Goal: Task Accomplishment & Management: Manage account settings

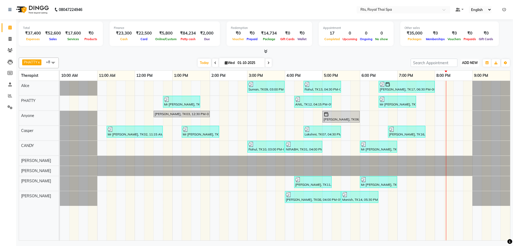
click at [469, 62] on span "ADD NEW" at bounding box center [470, 63] width 16 height 4
click at [456, 87] on link "Add Expense" at bounding box center [458, 86] width 42 height 7
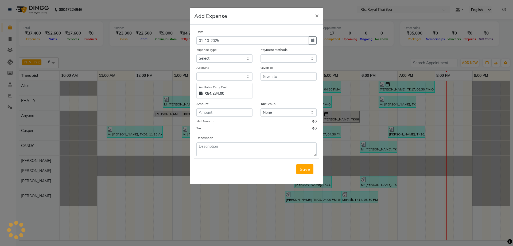
select select "1"
select select "4201"
click at [224, 59] on select "Select Bank charges Cleaning and products Donation Electric and water charge In…" at bounding box center [224, 58] width 56 height 8
select select "10985"
click at [196, 54] on select "Select Bank charges Cleaning and products Donation Electric and water charge In…" at bounding box center [224, 58] width 56 height 8
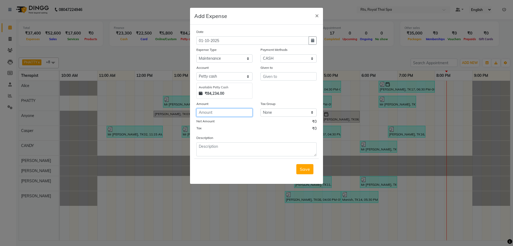
drag, startPoint x: 218, startPoint y: 113, endPoint x: 219, endPoint y: 110, distance: 3.3
click at [219, 112] on input "number" at bounding box center [224, 112] width 56 height 8
type input "300"
drag, startPoint x: 282, startPoint y: 79, endPoint x: 283, endPoint y: 75, distance: 3.9
click at [282, 75] on input "text" at bounding box center [289, 76] width 56 height 8
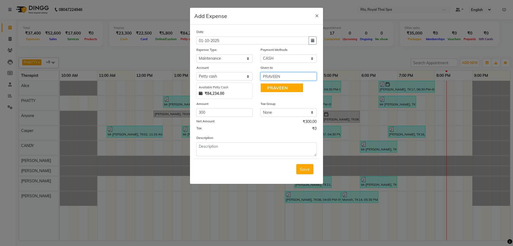
click at [292, 88] on button "PRAVEEN" at bounding box center [282, 87] width 42 height 9
type input "PRAVEEN"
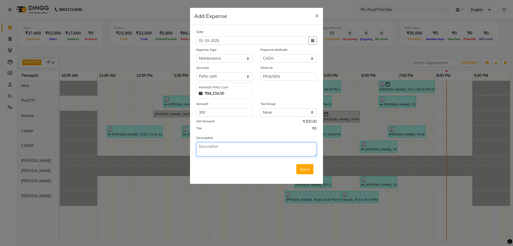
click at [224, 150] on textarea at bounding box center [256, 149] width 120 height 14
type textarea "FARE"
click at [306, 173] on button "Save" at bounding box center [304, 169] width 17 height 10
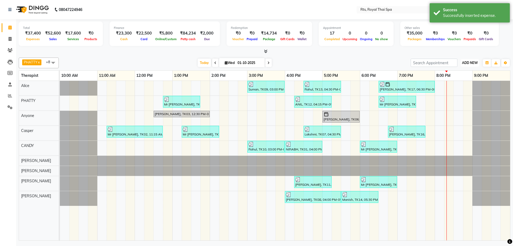
click at [467, 61] on span "ADD NEW" at bounding box center [470, 63] width 16 height 4
click at [458, 88] on link "Add Expense" at bounding box center [458, 86] width 42 height 7
select select "1"
select select "4201"
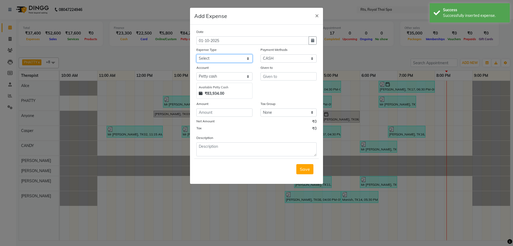
click at [232, 56] on select "Select Bank charges Cleaning and products Donation Electric and water charge In…" at bounding box center [224, 58] width 56 height 8
select select "10836"
click at [196, 54] on select "Select Bank charges Cleaning and products Donation Electric and water charge In…" at bounding box center [224, 58] width 56 height 8
click at [226, 112] on input "number" at bounding box center [224, 112] width 56 height 8
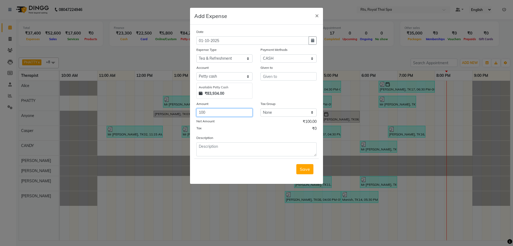
type input "100"
click at [289, 78] on input "text" at bounding box center [289, 76] width 56 height 8
click at [270, 77] on input "text" at bounding box center [289, 76] width 56 height 8
type input "TEA"
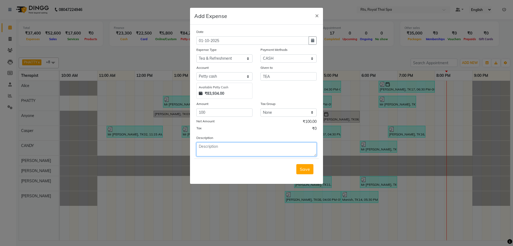
click at [230, 153] on textarea at bounding box center [256, 149] width 120 height 14
type textarea "TEA"
click at [307, 166] on span "Save" at bounding box center [305, 168] width 10 height 5
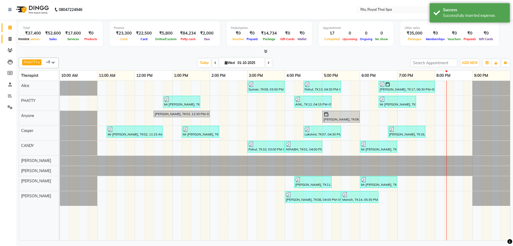
click at [11, 41] on span at bounding box center [9, 39] width 9 height 6
select select "service"
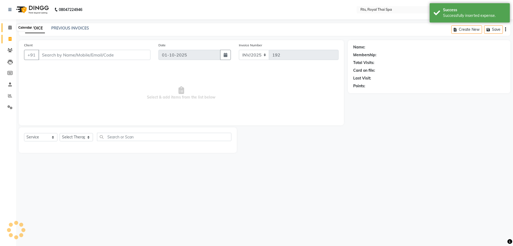
click at [9, 26] on icon at bounding box center [9, 27] width 3 height 4
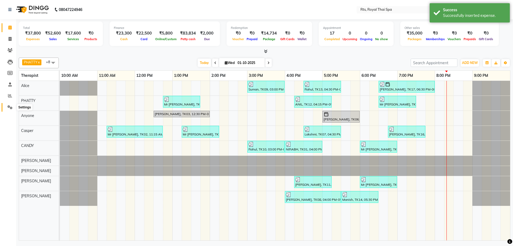
click at [10, 107] on icon at bounding box center [9, 107] width 5 height 4
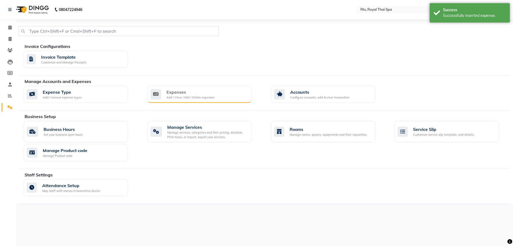
click at [205, 95] on div "Add / View / Edit / Delete expenses" at bounding box center [190, 97] width 48 height 5
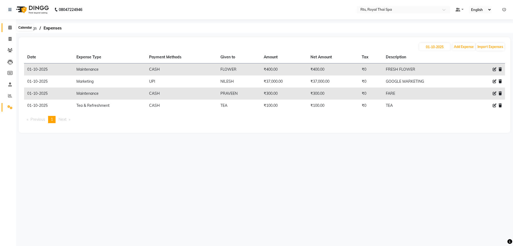
click at [6, 29] on span at bounding box center [9, 28] width 9 height 6
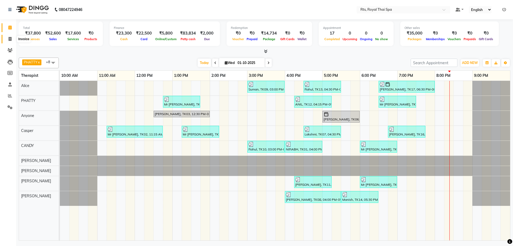
click at [10, 40] on icon at bounding box center [10, 39] width 3 height 4
select select "service"
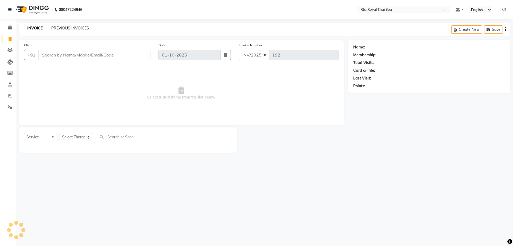
click at [67, 27] on link "PREVIOUS INVOICES" at bounding box center [70, 28] width 38 height 5
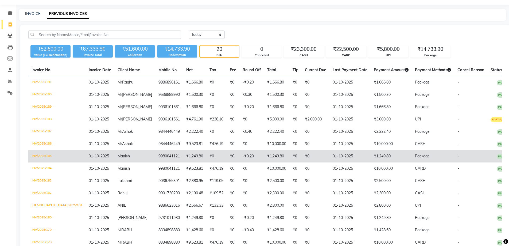
scroll to position [27, 0]
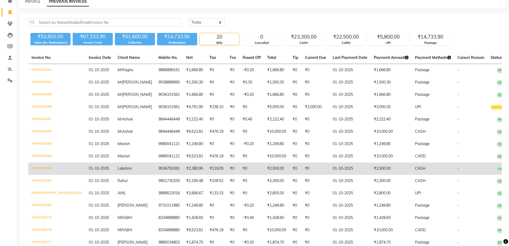
click at [497, 171] on span "PAID" at bounding box center [501, 168] width 9 height 5
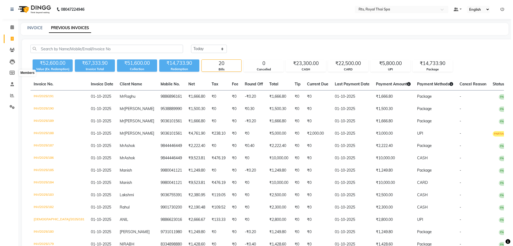
scroll to position [0, 0]
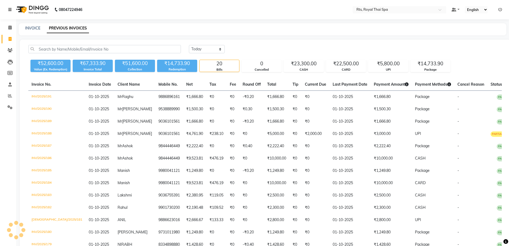
click at [11, 10] on icon at bounding box center [9, 10] width 3 height 4
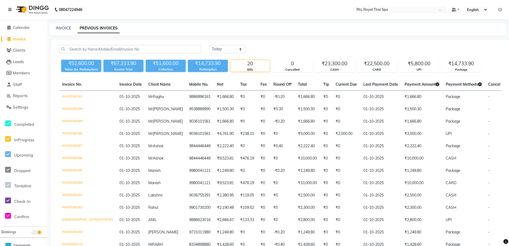
click at [11, 10] on icon at bounding box center [9, 10] width 3 height 4
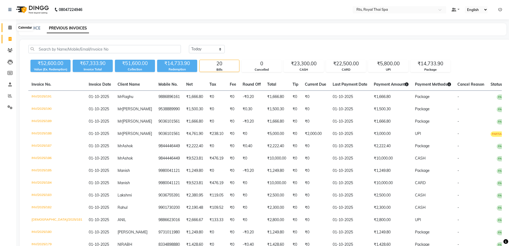
click at [13, 30] on span at bounding box center [9, 28] width 9 height 6
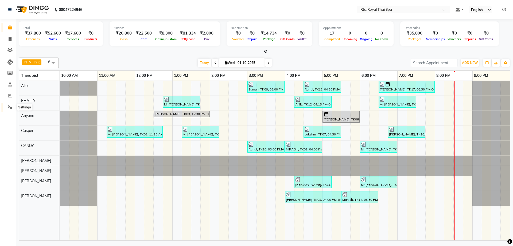
click at [11, 105] on icon at bounding box center [9, 107] width 5 height 4
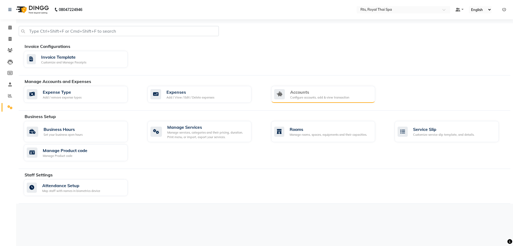
click at [304, 95] on div "Configure accounts, add & view transaction" at bounding box center [319, 97] width 59 height 5
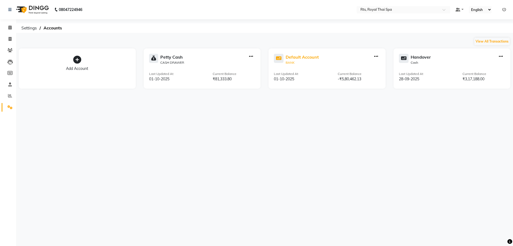
click at [307, 59] on div "Default Account" at bounding box center [302, 57] width 33 height 6
select select "4202"
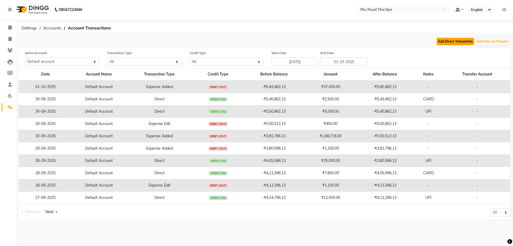
click at [449, 41] on button "Add Direct Transaction" at bounding box center [455, 41] width 37 height 7
select select "direct"
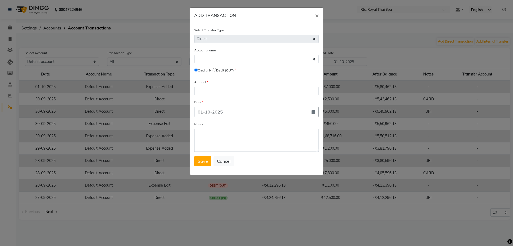
select select "4202"
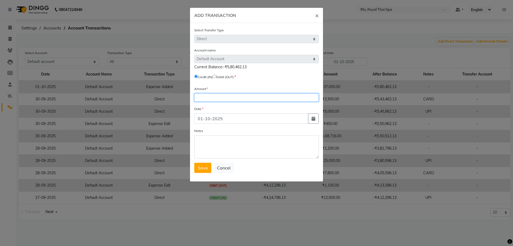
click at [226, 95] on input "number" at bounding box center [256, 97] width 125 height 8
type input "22500"
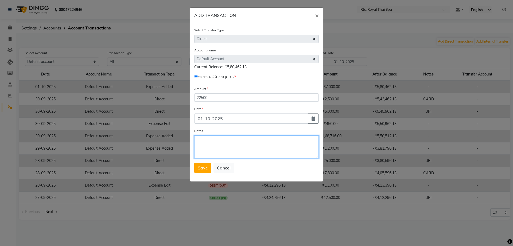
click at [247, 152] on textarea "Notes" at bounding box center [256, 146] width 125 height 23
type textarea "CARD"
click at [203, 166] on span "Save" at bounding box center [203, 167] width 10 height 5
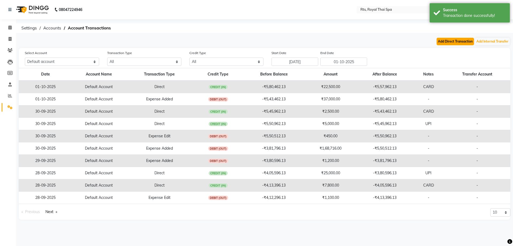
click at [459, 40] on button "Add Direct Transaction" at bounding box center [455, 41] width 37 height 7
select select "direct"
select select "4202"
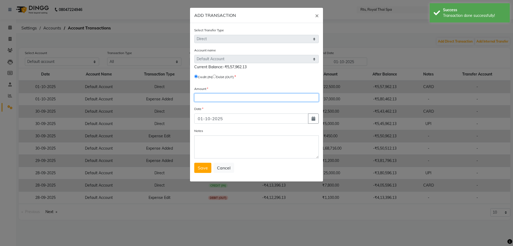
click at [249, 97] on input "number" at bounding box center [256, 97] width 125 height 8
type input "8300"
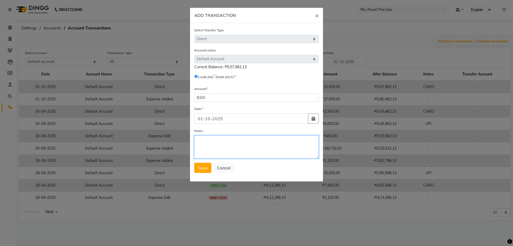
click at [246, 149] on textarea "Notes" at bounding box center [256, 146] width 125 height 23
type textarea "UPI"
click at [208, 167] on button "Save" at bounding box center [202, 167] width 17 height 10
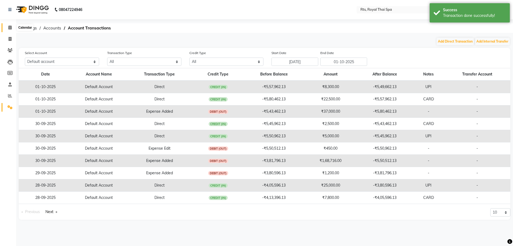
click at [8, 29] on icon at bounding box center [9, 27] width 3 height 4
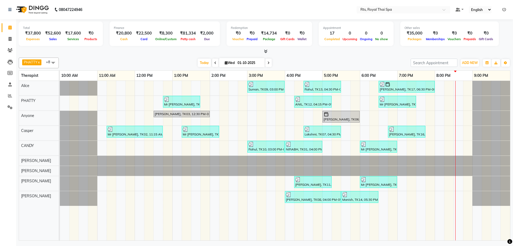
click at [505, 9] on icon at bounding box center [504, 10] width 4 height 4
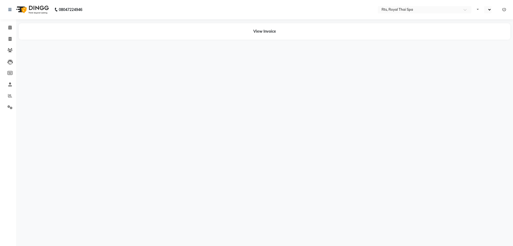
select select "en"
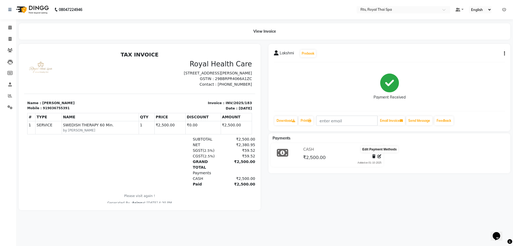
click at [379, 156] on icon at bounding box center [380, 156] width 4 height 4
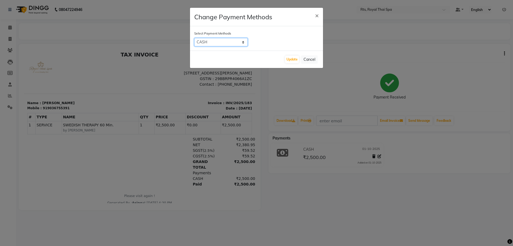
click at [232, 41] on select "UPI CARD CASH NearBuy" at bounding box center [220, 42] width 53 height 8
select select "8"
click at [194, 38] on select "UPI CARD CASH NearBuy" at bounding box center [220, 42] width 53 height 8
click at [295, 60] on button "Update" at bounding box center [292, 59] width 14 height 7
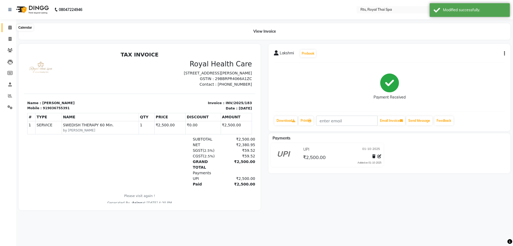
click at [10, 28] on icon at bounding box center [9, 27] width 3 height 4
